Goal: Task Accomplishment & Management: Use online tool/utility

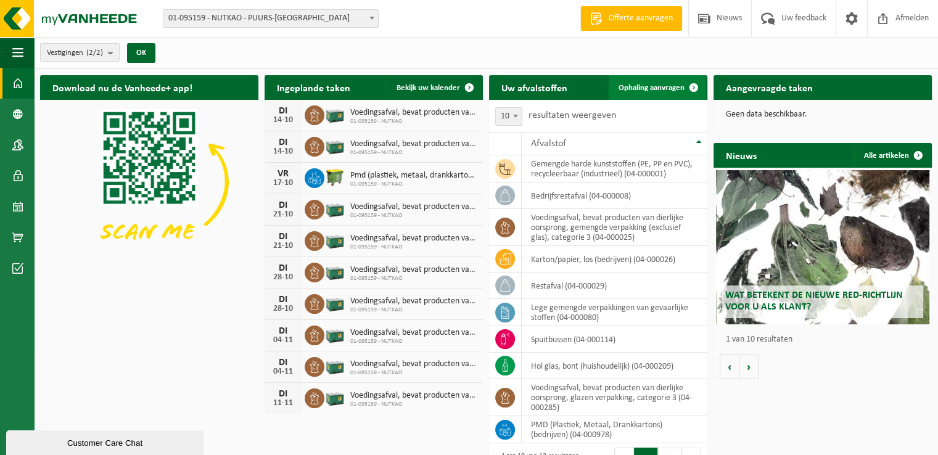
click at [681, 88] on span at bounding box center [693, 87] width 25 height 25
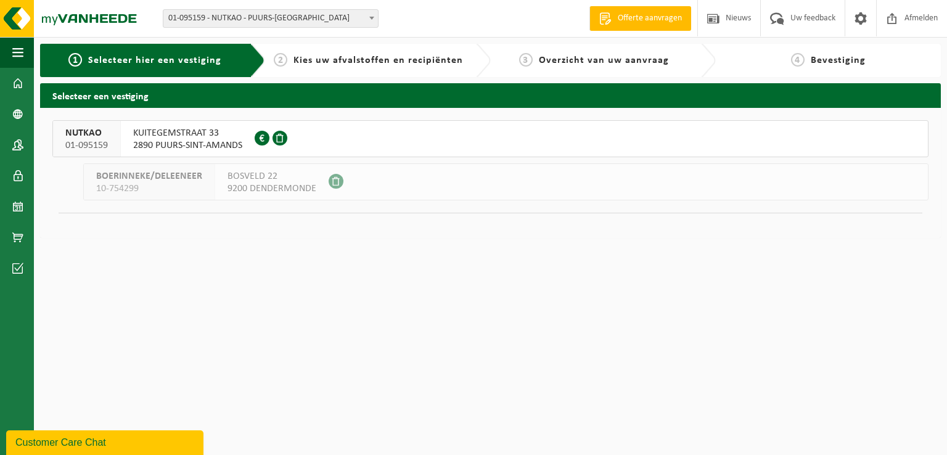
click at [264, 149] on div at bounding box center [273, 139] width 36 height 36
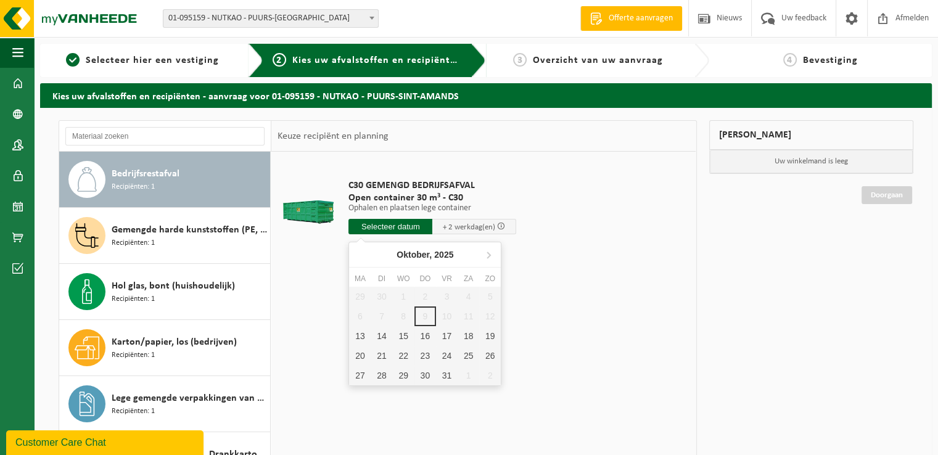
click at [382, 229] on input "text" at bounding box center [390, 226] width 84 height 15
click at [363, 334] on div "13" at bounding box center [360, 336] width 22 height 20
type input "Van 2025-10-13"
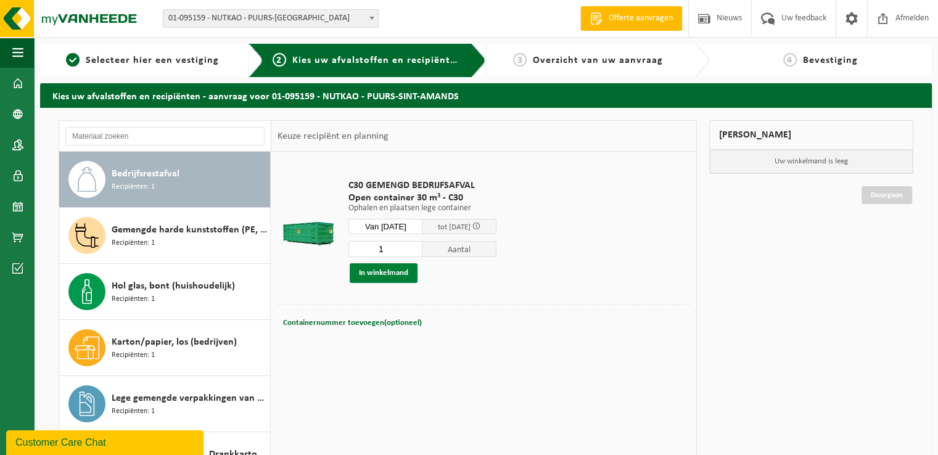
click at [396, 277] on button "In winkelmand" at bounding box center [384, 273] width 68 height 20
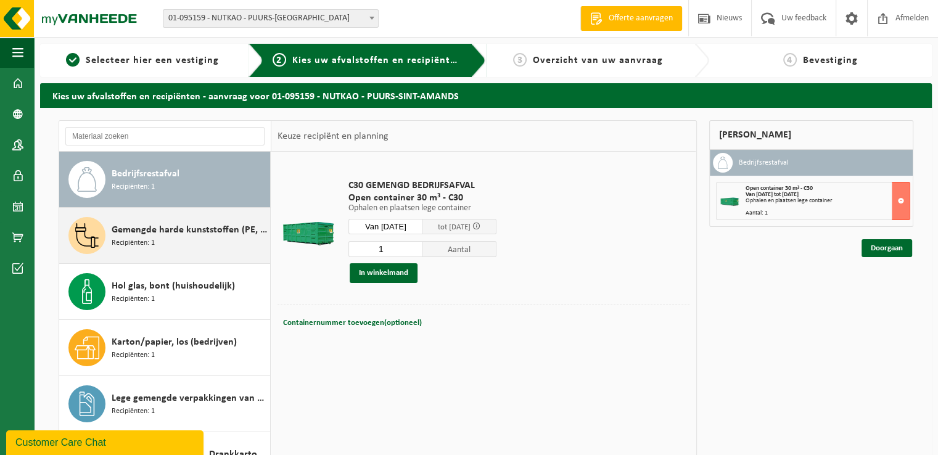
click at [191, 248] on div "Gemengde harde kunststoffen (PE, PP en PVC), recycleerbaar (industrieel) Recipi…" at bounding box center [189, 235] width 155 height 37
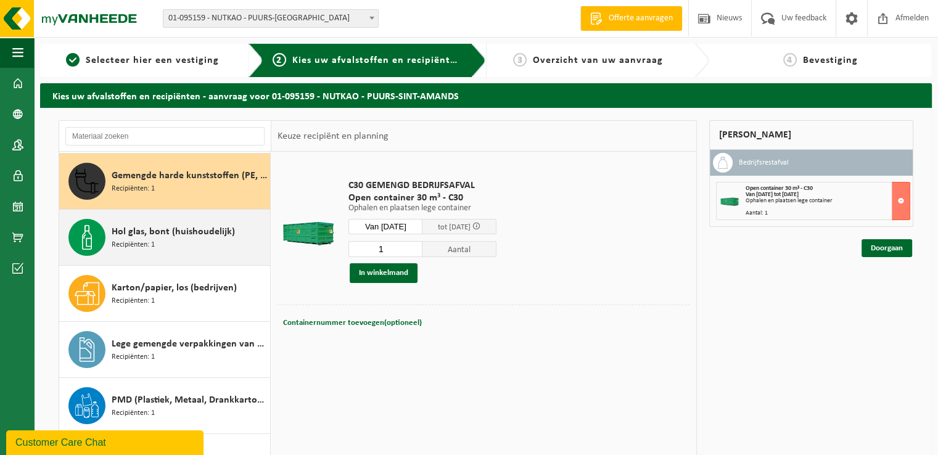
scroll to position [55, 0]
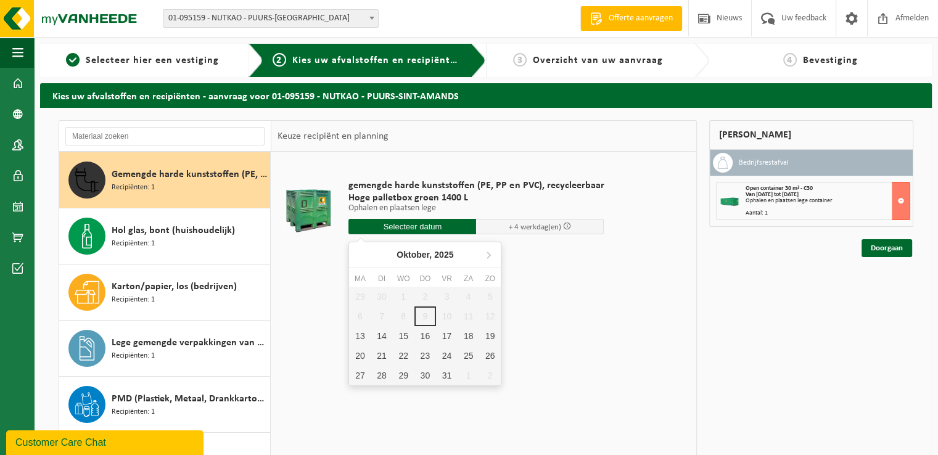
click at [377, 231] on input "text" at bounding box center [412, 226] width 128 height 15
click at [353, 330] on div "13" at bounding box center [360, 336] width 22 height 20
type input "Van 2025-10-13"
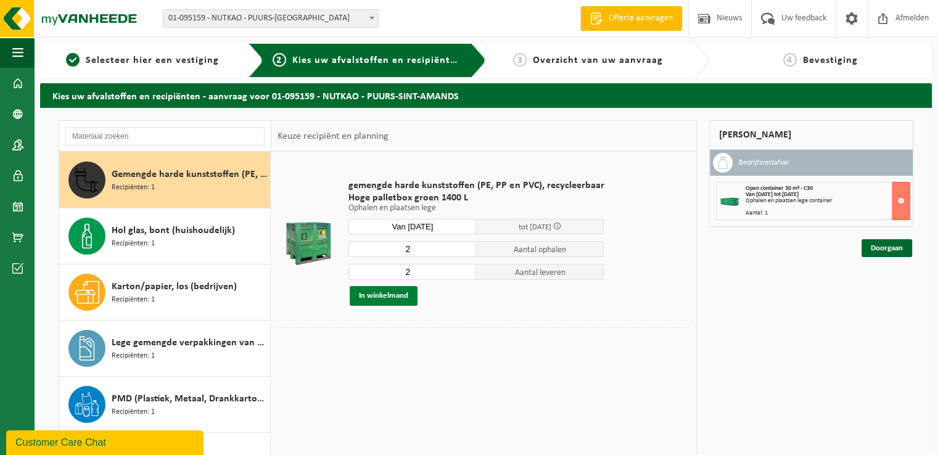
click at [387, 299] on button "In winkelmand" at bounding box center [384, 296] width 68 height 20
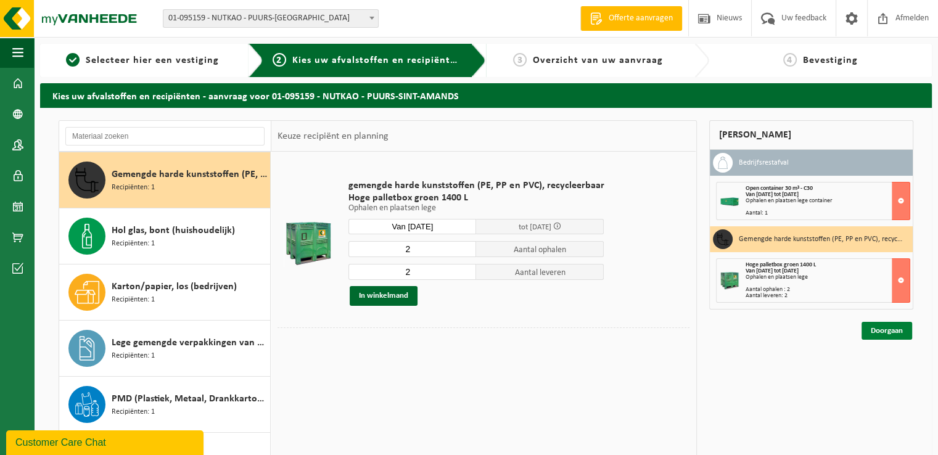
click at [885, 334] on link "Doorgaan" at bounding box center [886, 331] width 51 height 18
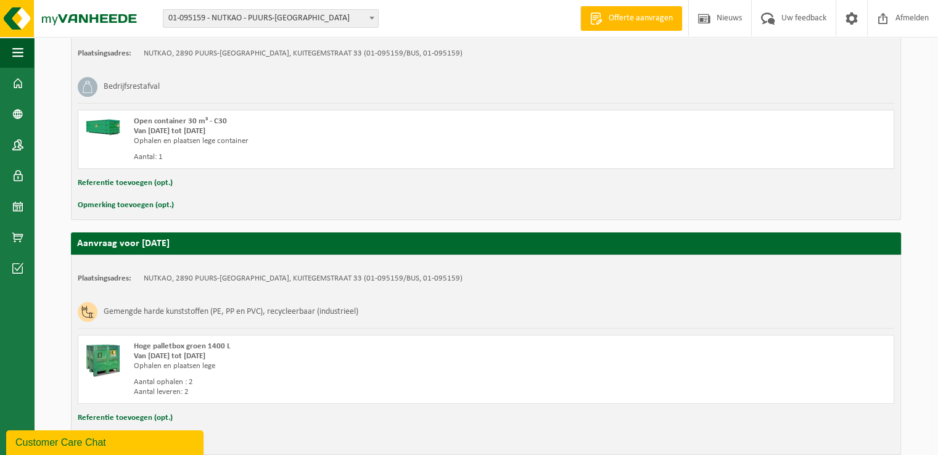
scroll to position [308, 0]
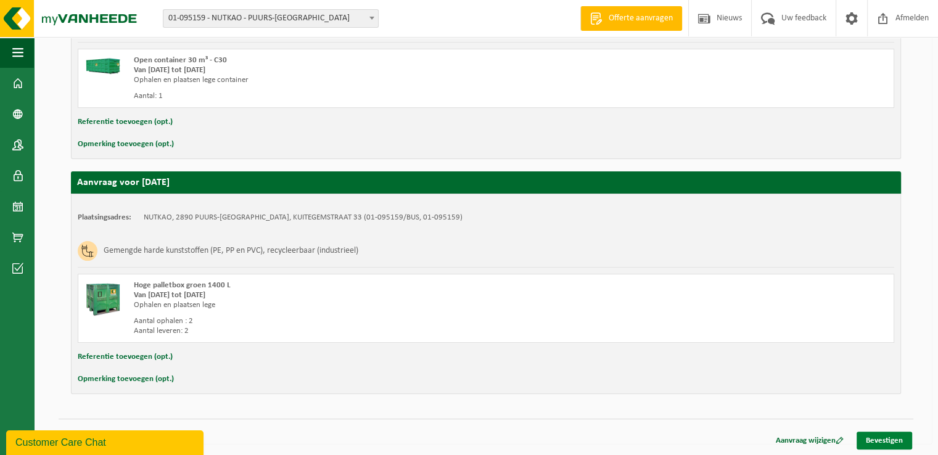
click at [874, 435] on link "Bevestigen" at bounding box center [883, 441] width 55 height 18
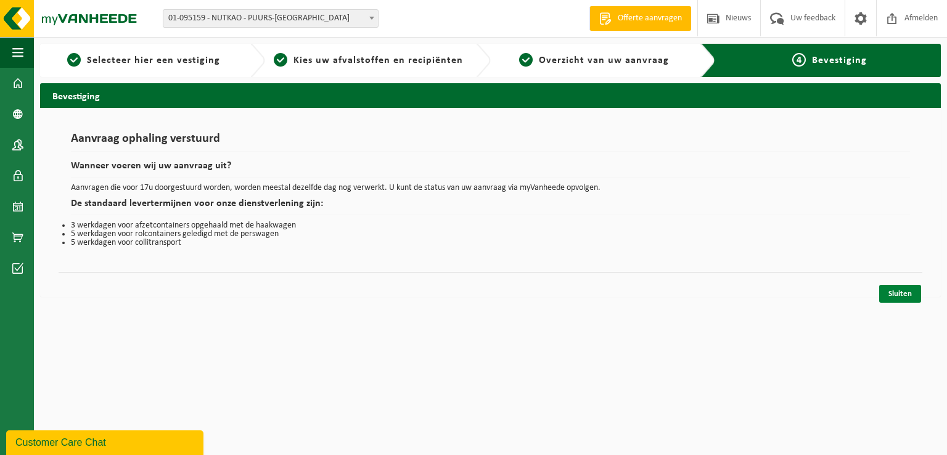
click at [898, 287] on link "Sluiten" at bounding box center [900, 294] width 42 height 18
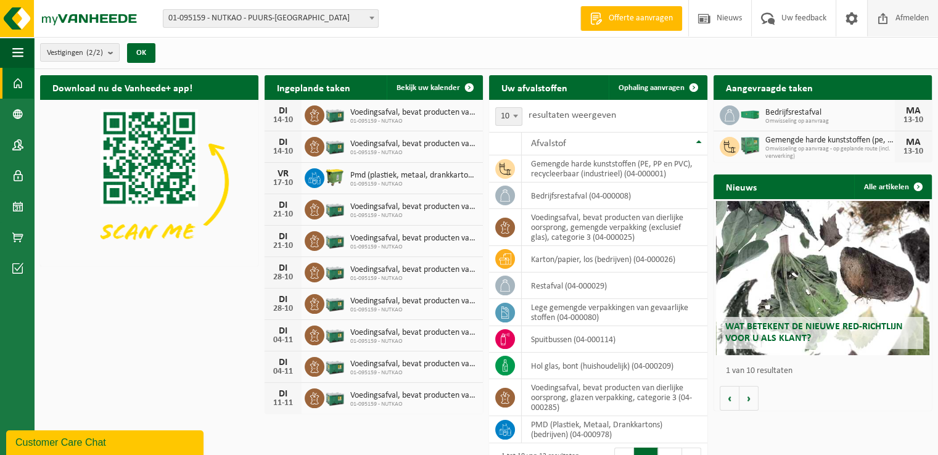
click at [884, 22] on span at bounding box center [883, 18] width 18 height 36
